Goal: Task Accomplishment & Management: Complete application form

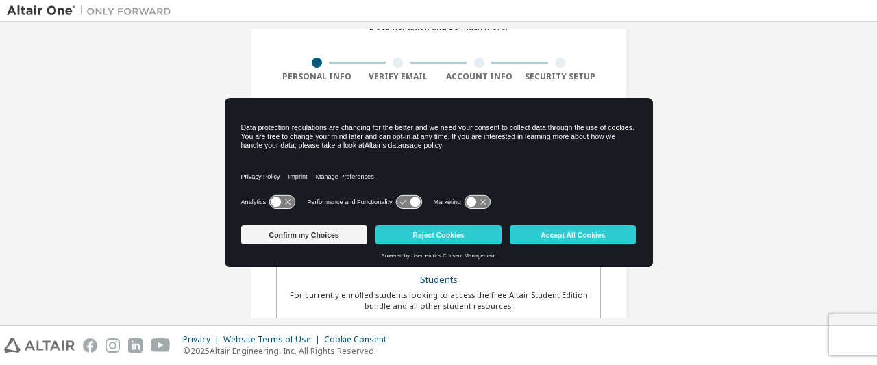
scroll to position [72, 0]
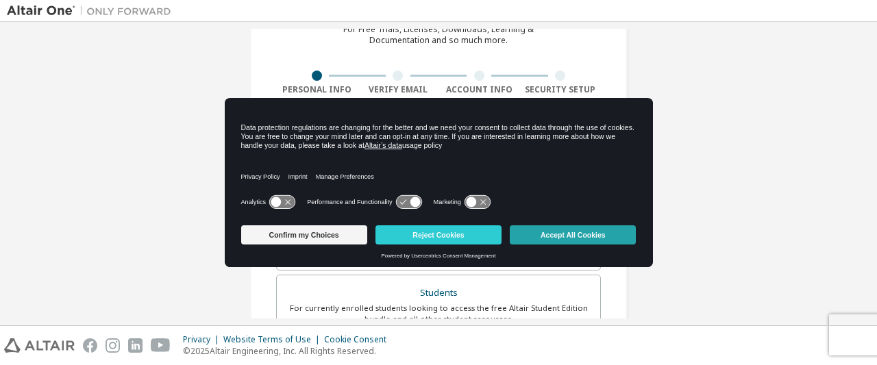
click at [563, 228] on button "Accept All Cookies" at bounding box center [573, 234] width 126 height 19
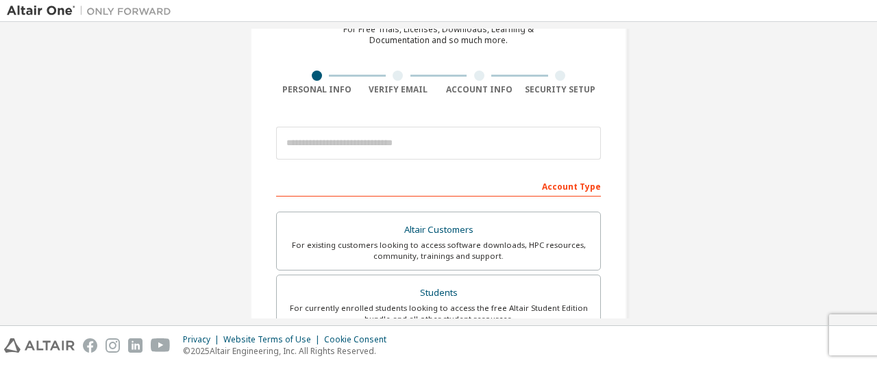
scroll to position [0, 0]
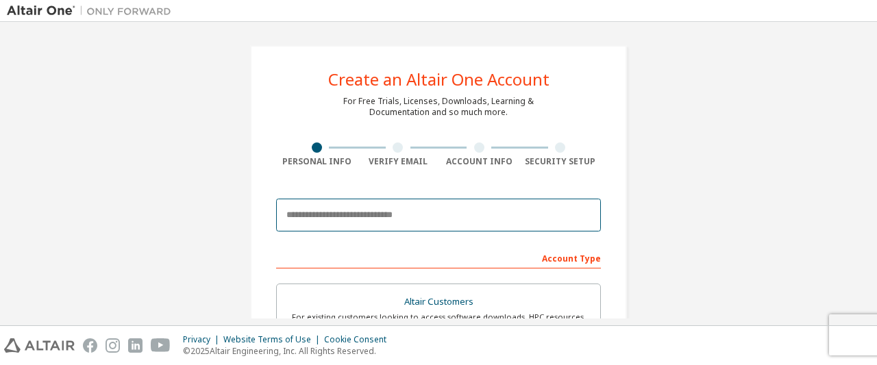
click at [359, 210] on input "email" at bounding box center [438, 215] width 325 height 33
click at [381, 219] on input "**********" at bounding box center [438, 215] width 325 height 33
type input "*"
click at [381, 219] on input "email" at bounding box center [438, 215] width 325 height 33
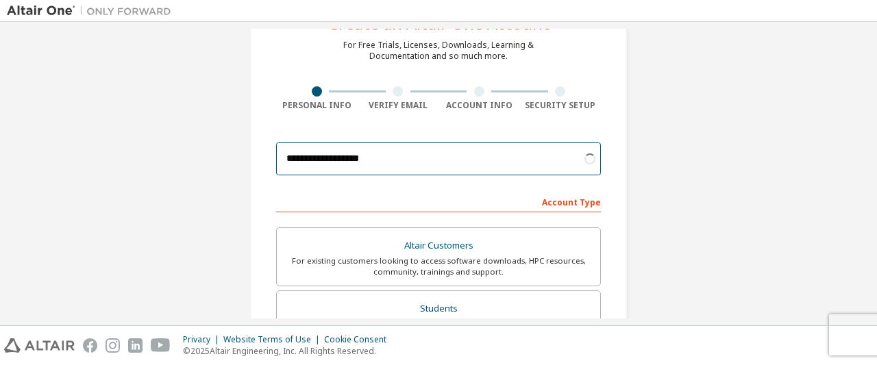
scroll to position [57, 0]
type input "**********"
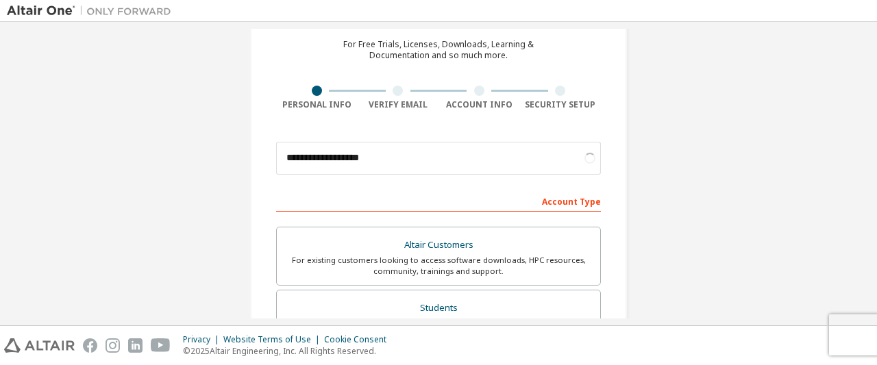
click at [571, 202] on div "Account Type" at bounding box center [438, 201] width 325 height 22
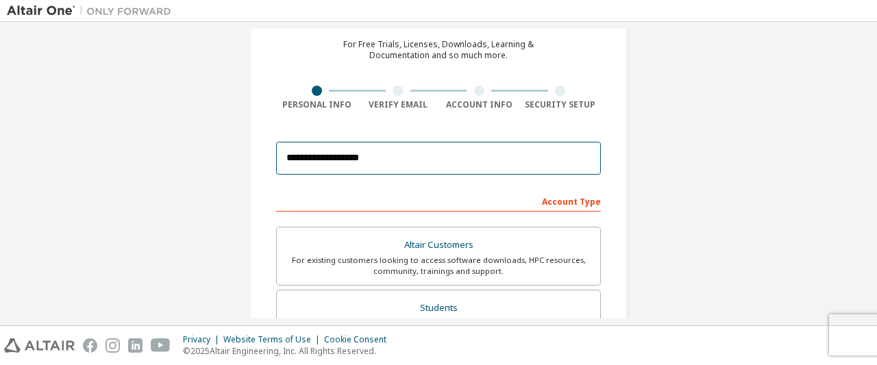
click at [559, 161] on input "**********" at bounding box center [438, 158] width 325 height 33
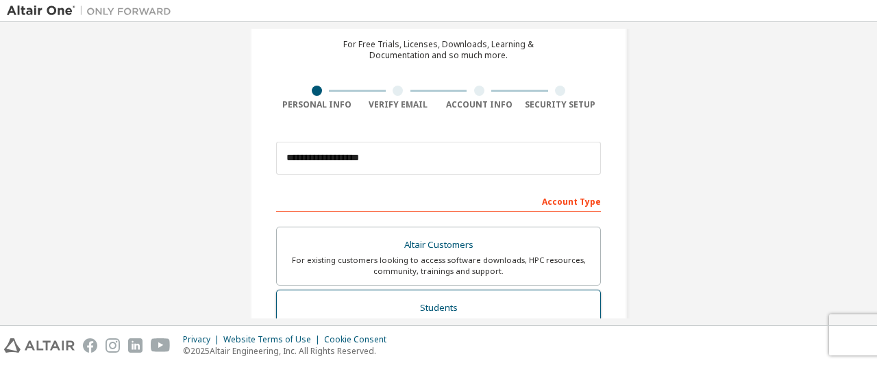
click at [462, 318] on div "For currently enrolled students looking to access the free Altair Student Editi…" at bounding box center [438, 329] width 307 height 22
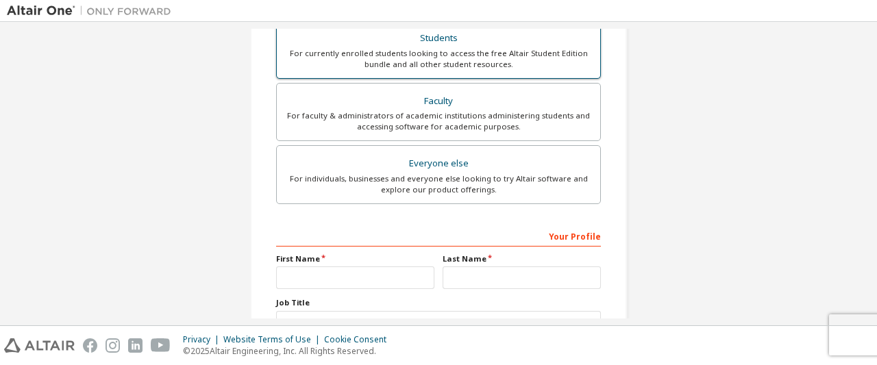
scroll to position [338, 0]
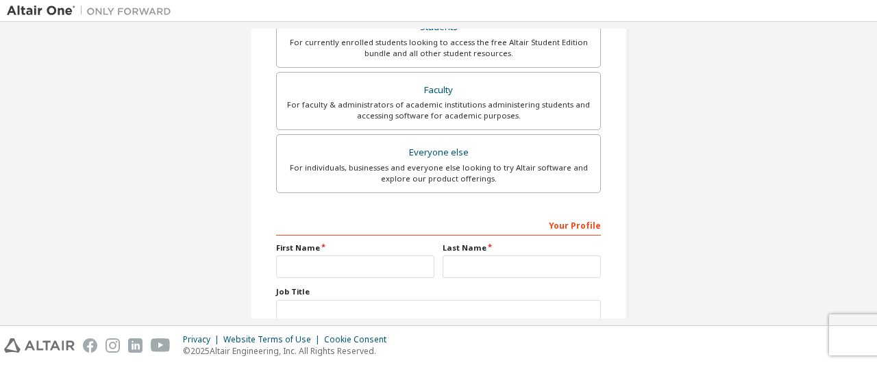
click at [349, 214] on div "Your Profile" at bounding box center [438, 225] width 325 height 22
click at [338, 223] on div "Your Profile" at bounding box center [438, 225] width 325 height 22
click at [561, 219] on div "Your Profile" at bounding box center [438, 225] width 325 height 22
click at [311, 246] on label "First Name" at bounding box center [355, 248] width 158 height 11
click at [359, 238] on div "Your Profile First Name Last Name Job Title Please provide State/Province to he…" at bounding box center [438, 302] width 325 height 177
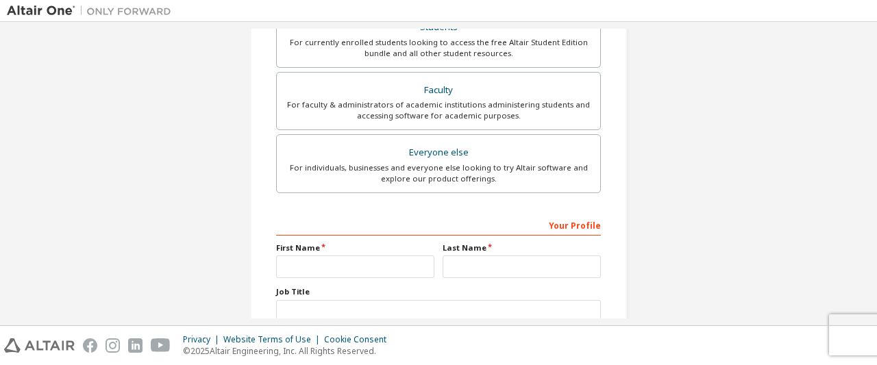
click at [359, 238] on div "Your Profile First Name Last Name Job Title Please provide State/Province to he…" at bounding box center [438, 302] width 325 height 177
click at [280, 218] on div "Your Profile" at bounding box center [438, 225] width 325 height 22
click at [299, 282] on div "Your Profile First Name Last Name Job Title Please provide State/Province to he…" at bounding box center [438, 302] width 325 height 177
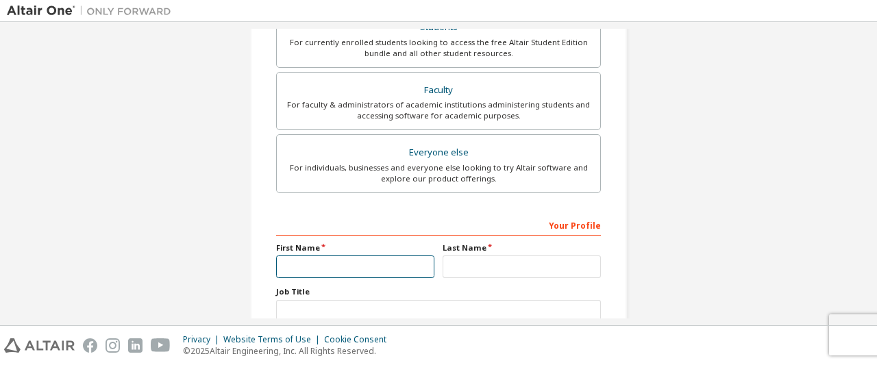
click at [361, 267] on input "text" at bounding box center [355, 267] width 158 height 23
type input "******"
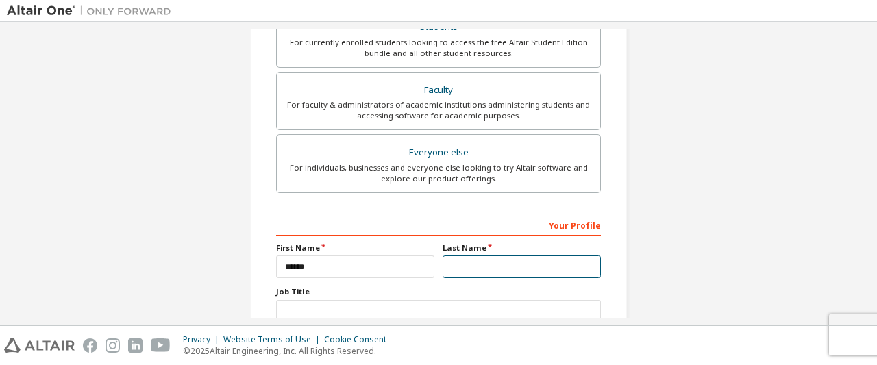
click at [478, 267] on input "text" at bounding box center [522, 267] width 158 height 23
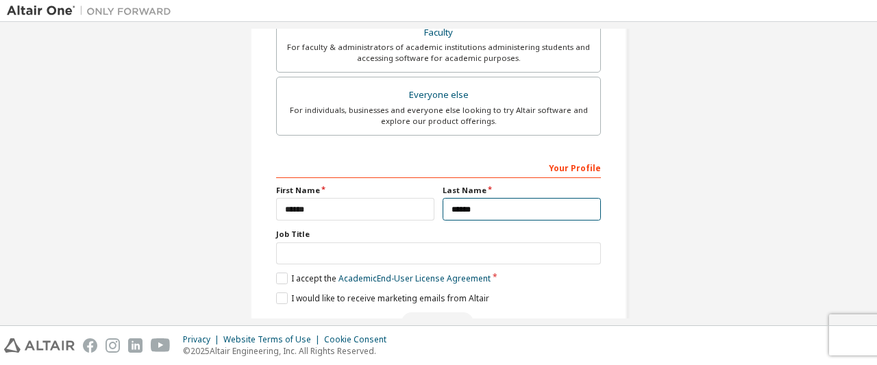
scroll to position [396, 0]
type input "******"
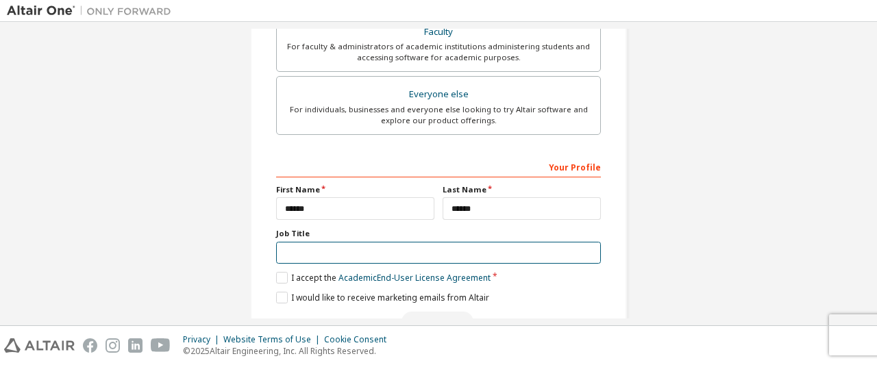
click at [317, 249] on input "text" at bounding box center [438, 253] width 325 height 23
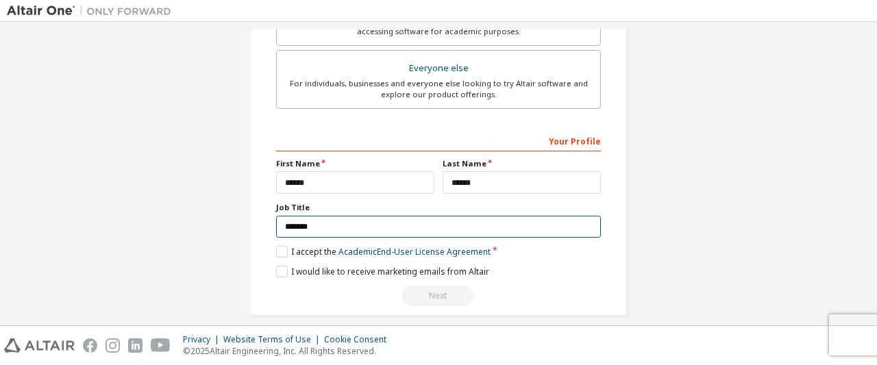
scroll to position [432, 0]
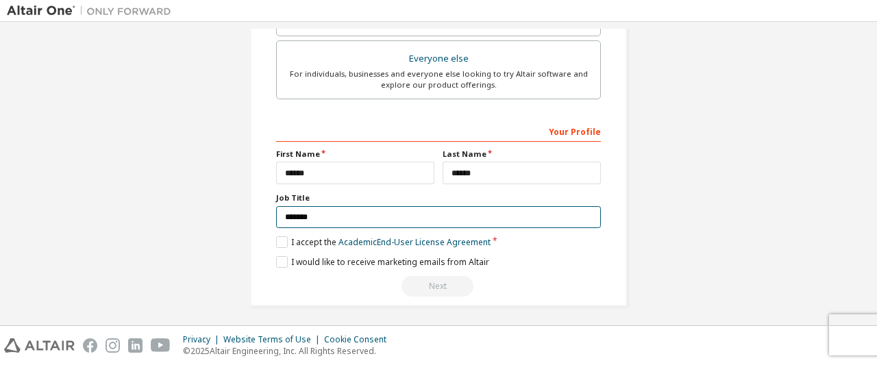
type input "*******"
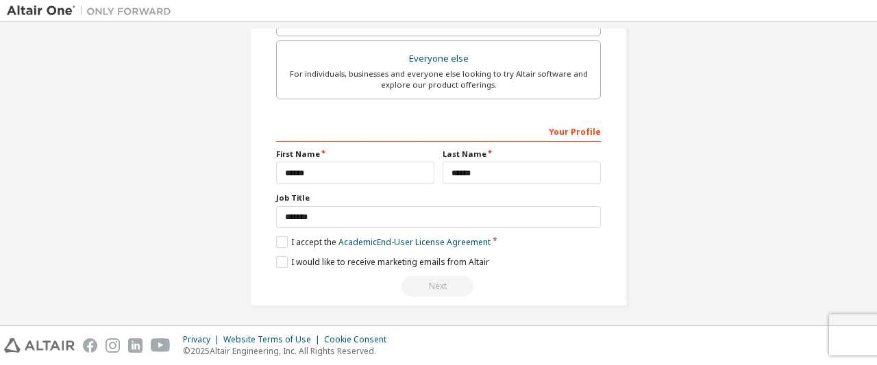
click at [573, 125] on div "Your Profile" at bounding box center [438, 131] width 325 height 22
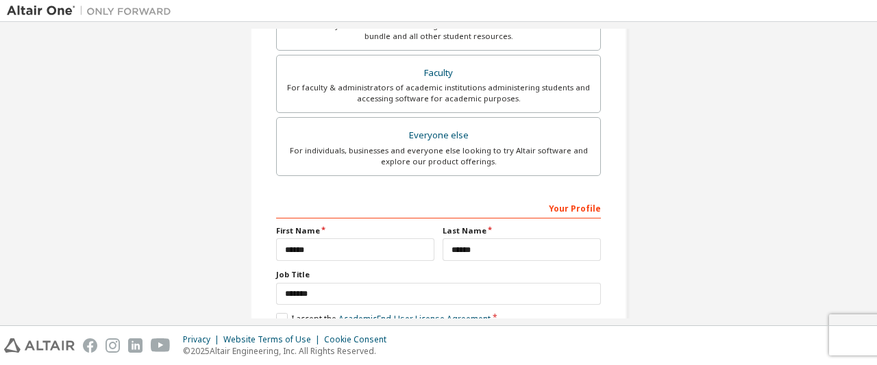
scroll to position [371, 0]
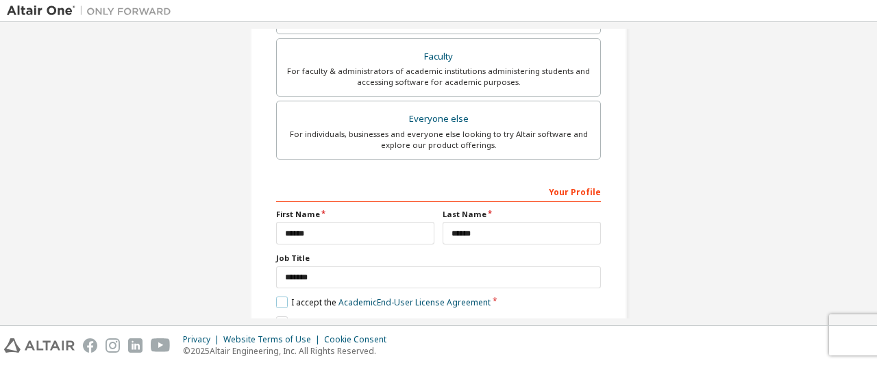
click at [280, 298] on label "I accept the Academic End-User License Agreement" at bounding box center [383, 303] width 214 height 12
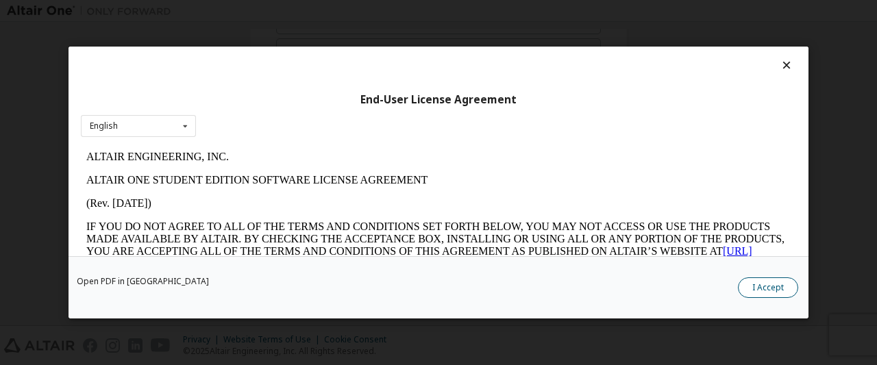
scroll to position [0, 0]
click at [769, 288] on button "I Accept" at bounding box center [768, 287] width 60 height 21
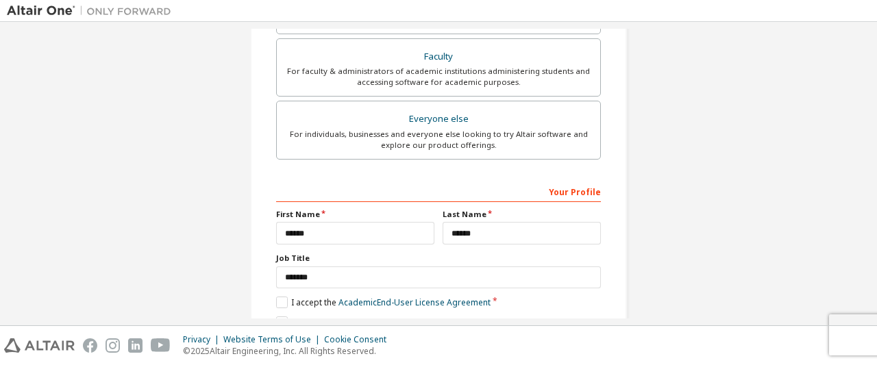
scroll to position [432, 0]
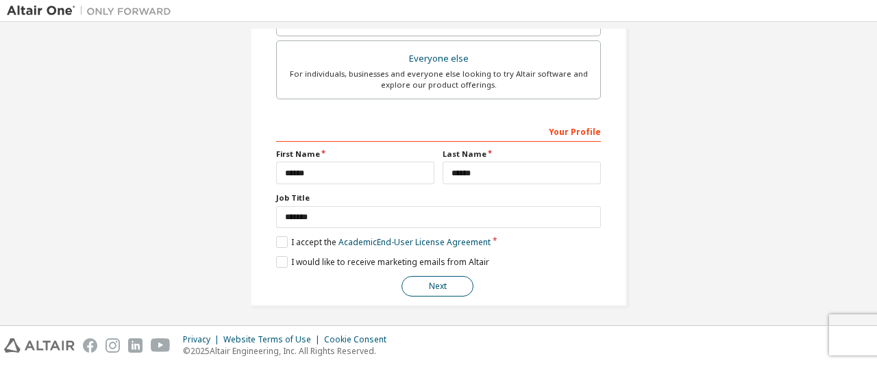
click at [440, 285] on button "Next" at bounding box center [437, 286] width 72 height 21
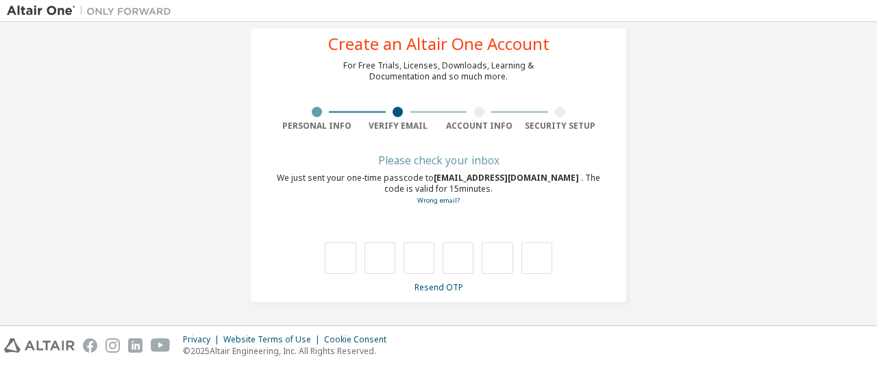
type input "*"
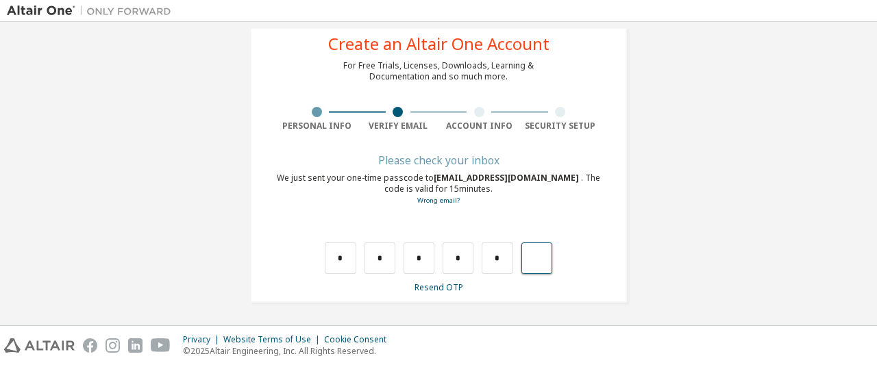
type input "*"
